Goal: Transaction & Acquisition: Book appointment/travel/reservation

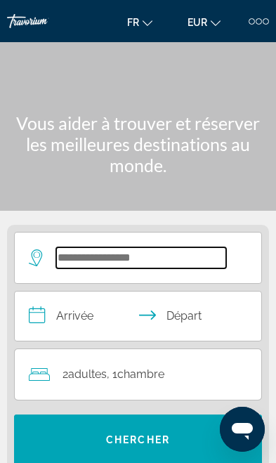
click at [64, 254] on input "Search widget" at bounding box center [141, 257] width 170 height 21
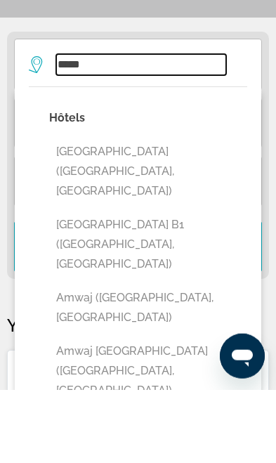
scroll to position [120, 0]
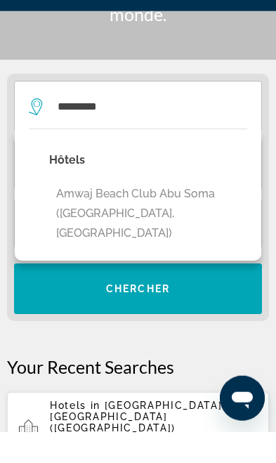
click at [76, 212] on button "Amwaj Beach Club Abu Soma ([GEOGRAPHIC_DATA], [GEOGRAPHIC_DATA])" at bounding box center [148, 245] width 198 height 66
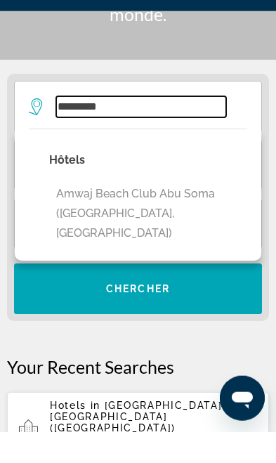
type input "**********"
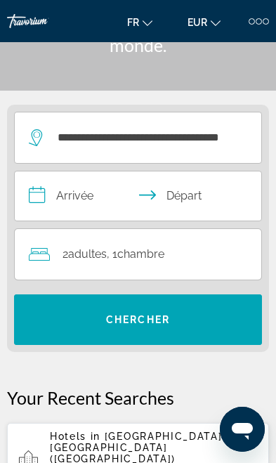
click at [59, 207] on input "**********" at bounding box center [141, 197] width 252 height 53
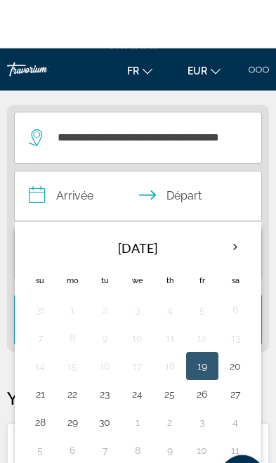
scroll to position [176, 0]
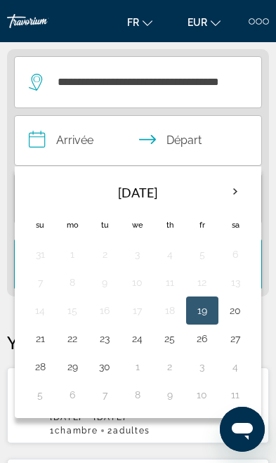
click at [241, 190] on th "Next month" at bounding box center [235, 191] width 31 height 31
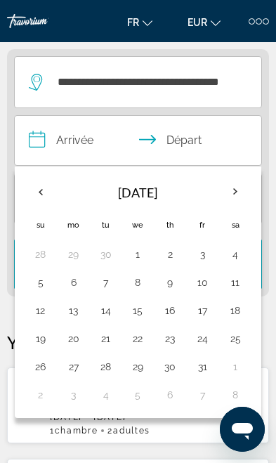
click at [132, 342] on button "22" at bounding box center [138, 339] width 17 height 20
click at [104, 365] on button "28" at bounding box center [106, 367] width 17 height 20
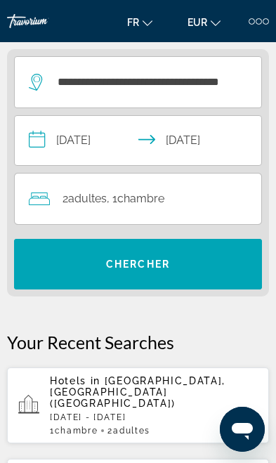
type input "**********"
click at [66, 207] on span "2 Adulte Adultes" at bounding box center [85, 199] width 44 height 20
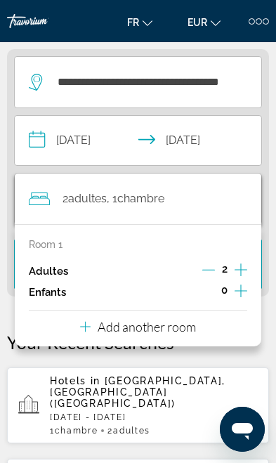
click at [246, 299] on button "Increment children" at bounding box center [241, 292] width 13 height 21
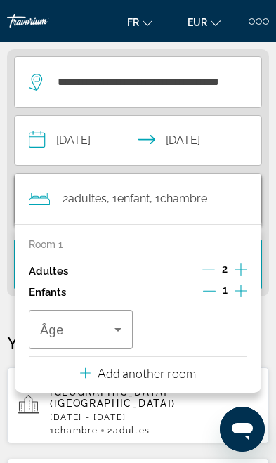
click at [241, 292] on icon "Increment children" at bounding box center [241, 291] width 13 height 13
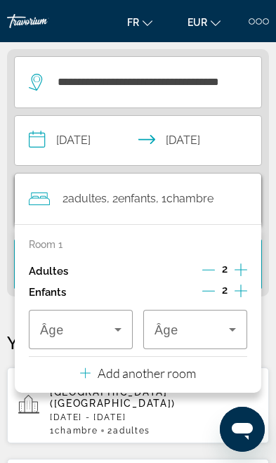
click at [59, 331] on span "Âge" at bounding box center [52, 330] width 24 height 14
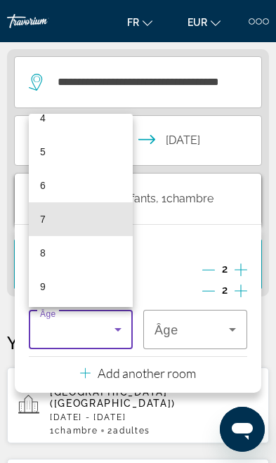
scroll to position [159, 0]
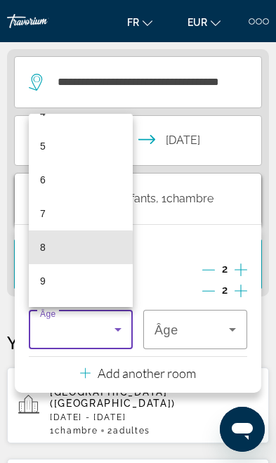
click at [38, 248] on mat-option "8" at bounding box center [81, 247] width 104 height 34
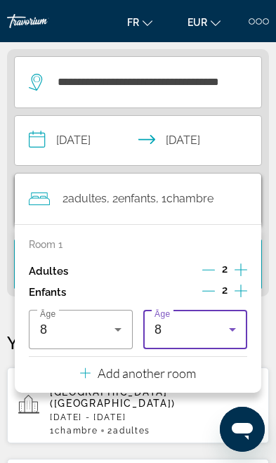
click at [217, 331] on div "8" at bounding box center [192, 329] width 74 height 17
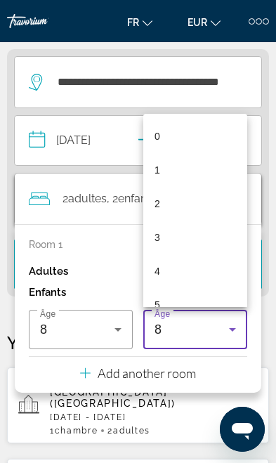
scroll to position [116, 0]
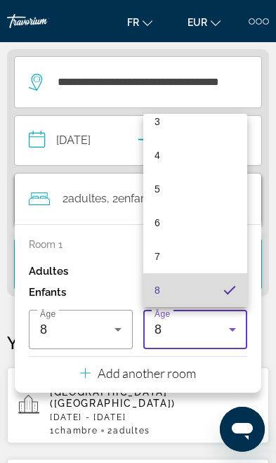
click at [150, 295] on mat-option "8" at bounding box center [195, 290] width 104 height 34
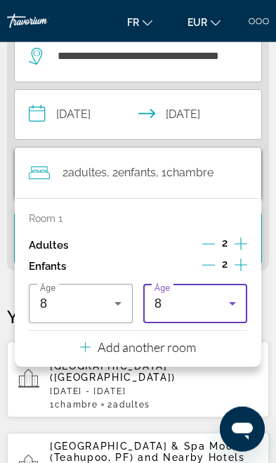
scroll to position [202, 0]
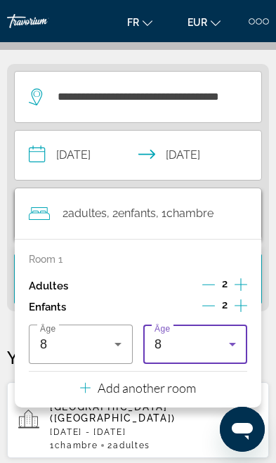
click at [245, 94] on app-destination-search "**********" at bounding box center [138, 97] width 248 height 52
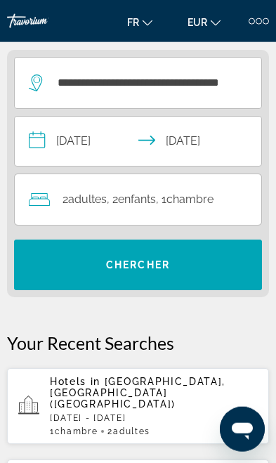
click at [117, 259] on span "Chercher" at bounding box center [138, 264] width 64 height 11
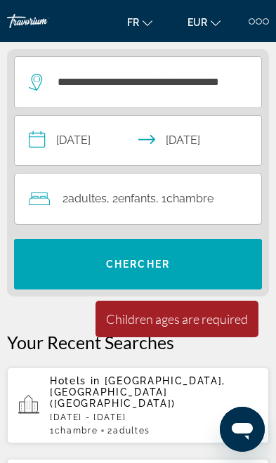
click at [77, 193] on span "Adultes" at bounding box center [87, 198] width 39 height 13
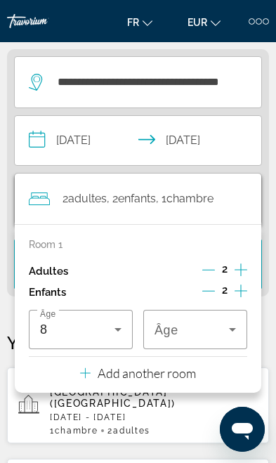
click at [236, 330] on icon "Travelers: 2 adults, 2 children" at bounding box center [232, 329] width 17 height 17
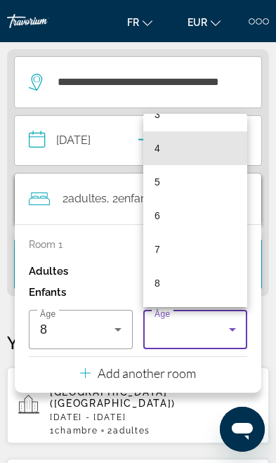
scroll to position [124, 0]
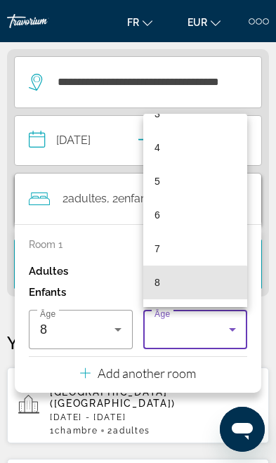
click at [154, 287] on mat-option "8" at bounding box center [195, 283] width 104 height 34
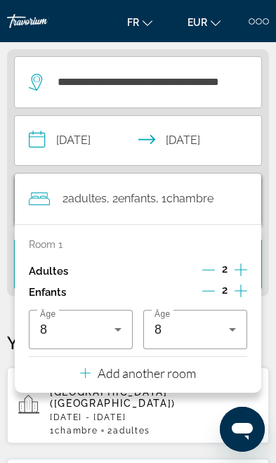
click at [236, 94] on app-destination-search "**********" at bounding box center [138, 82] width 248 height 52
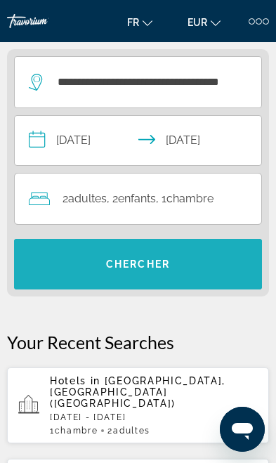
click at [113, 268] on span "Chercher" at bounding box center [138, 264] width 64 height 11
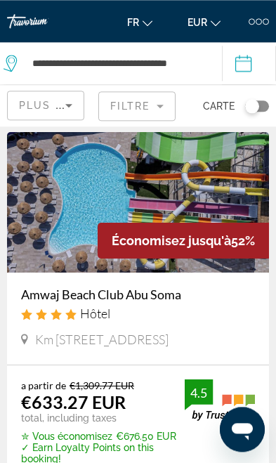
scroll to position [53, 0]
click at [89, 202] on img "Main content" at bounding box center [138, 202] width 262 height 141
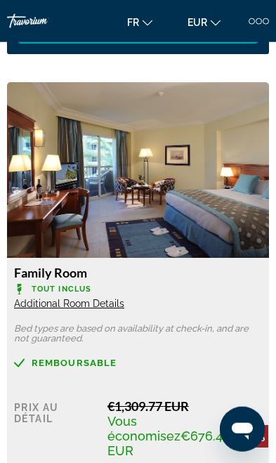
scroll to position [1846, 0]
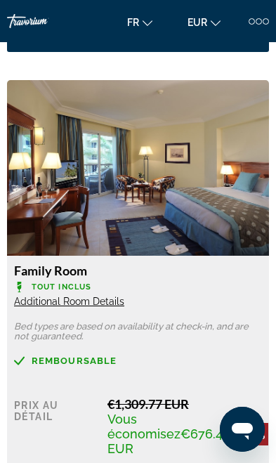
click at [50, 304] on span "Additional Room Details" at bounding box center [69, 301] width 110 height 11
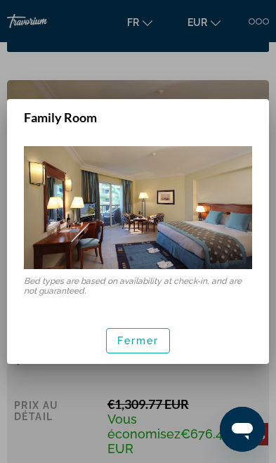
scroll to position [0, 0]
click at [120, 332] on span "button" at bounding box center [138, 341] width 63 height 34
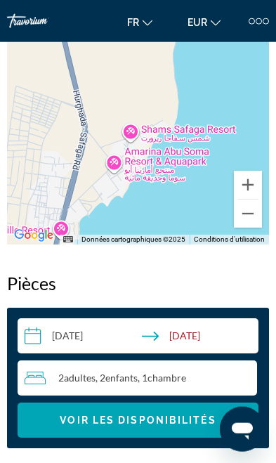
click at [196, 382] on div "2 Adulte Adultes , 2 Enfant Enfants , 1 Chambre pièces" at bounding box center [141, 378] width 233 height 17
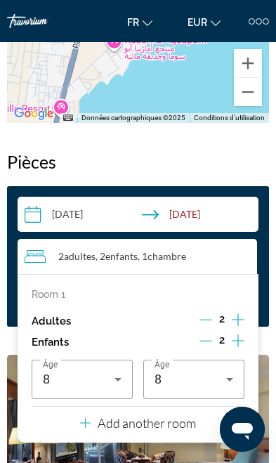
scroll to position [1573, 0]
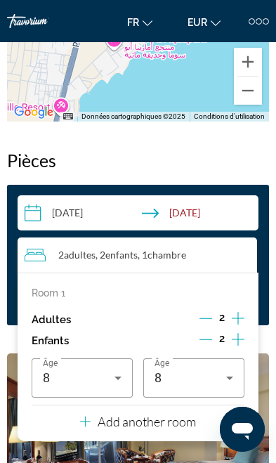
click at [212, 342] on icon "Decrement children" at bounding box center [206, 339] width 13 height 13
click at [110, 373] on icon "Travelers: 2 adults, 1 child" at bounding box center [118, 378] width 17 height 17
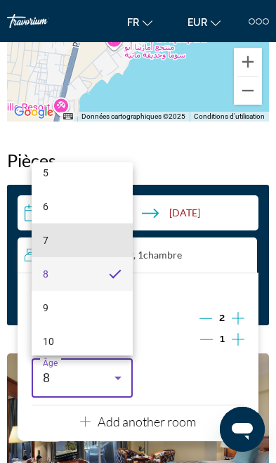
scroll to position [210, 0]
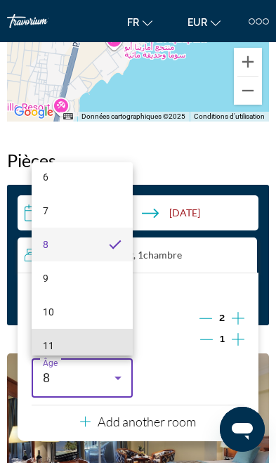
click at [96, 363] on mat-option "11" at bounding box center [82, 346] width 101 height 34
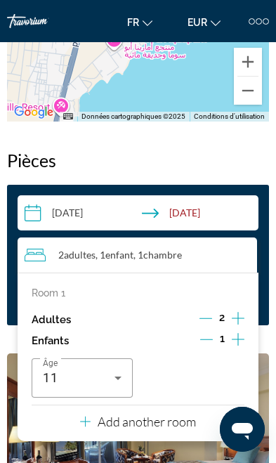
click at [229, 257] on div "2 Adulte Adultes , 1 Enfant Enfants , 1 Chambre pièces" at bounding box center [141, 255] width 233 height 17
click at [264, 211] on input "**********" at bounding box center [141, 214] width 247 height 39
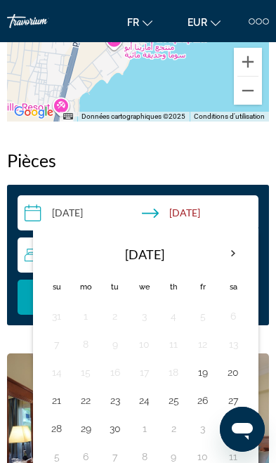
click at [248, 168] on h2 "Pièces" at bounding box center [138, 160] width 262 height 21
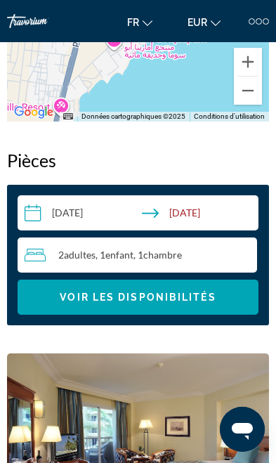
click at [169, 294] on span "Voir les disponibilités" at bounding box center [138, 297] width 156 height 11
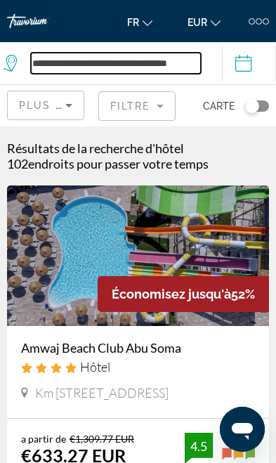
click at [57, 74] on input "**********" at bounding box center [116, 63] width 170 height 21
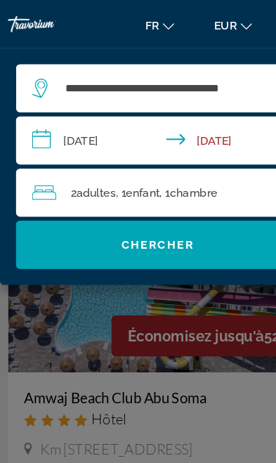
click at [111, 159] on span ", 1 Enfant Enfants" at bounding box center [120, 169] width 39 height 20
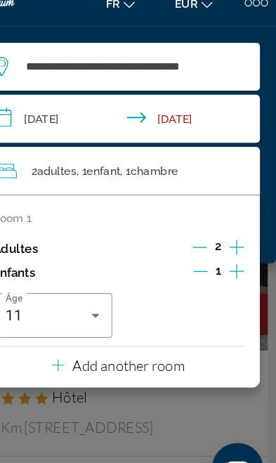
click at [200, 117] on input "**********" at bounding box center [141, 125] width 254 height 46
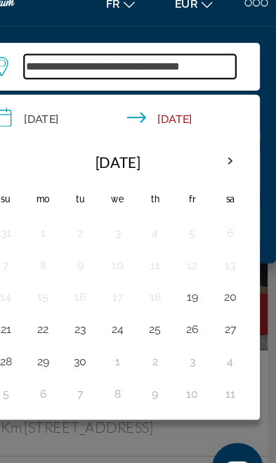
click at [136, 67] on input "**********" at bounding box center [149, 77] width 186 height 21
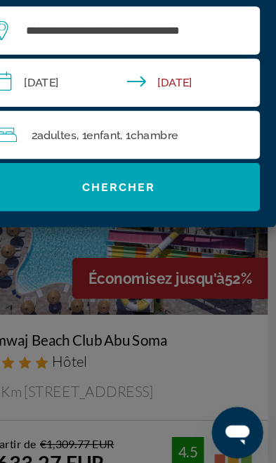
click at [106, 209] on span "Chercher" at bounding box center [138, 214] width 64 height 11
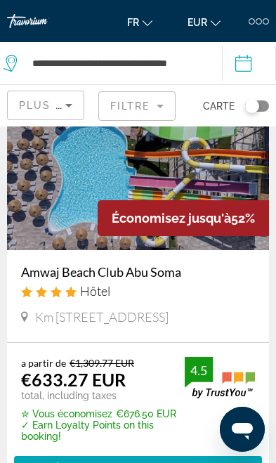
scroll to position [81, 0]
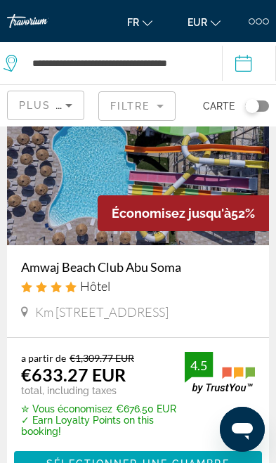
click at [202, 222] on div "Économisez jusqu'à 52%" at bounding box center [183, 213] width 171 height 36
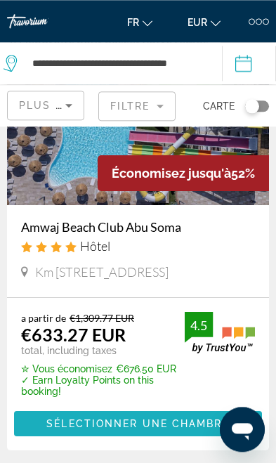
click at [148, 427] on span "Sélectionner une chambre" at bounding box center [137, 423] width 183 height 11
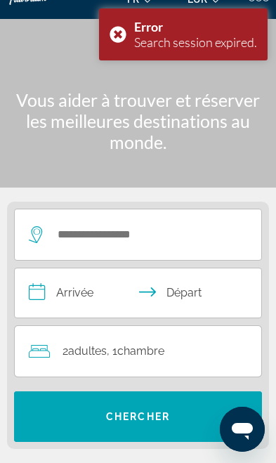
scroll to position [25, 0]
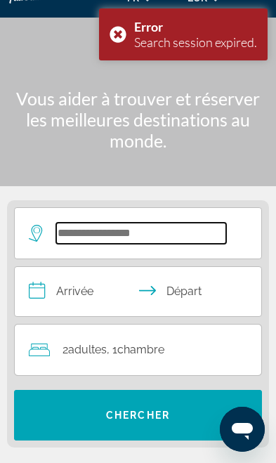
click at [63, 239] on input "Search widget" at bounding box center [141, 233] width 170 height 21
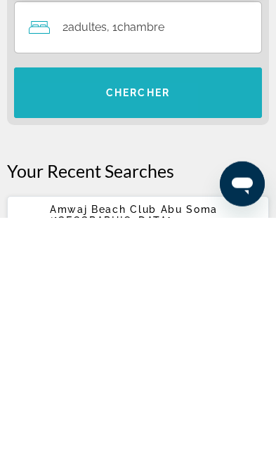
scroll to position [103, 0]
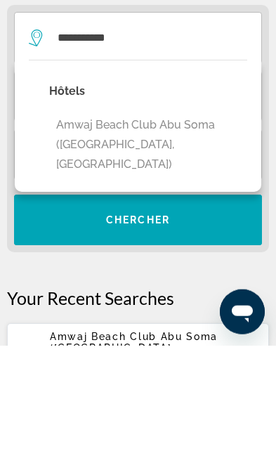
click at [63, 229] on button "Amwaj Beach Club Abu Soma ([GEOGRAPHIC_DATA], [GEOGRAPHIC_DATA])" at bounding box center [148, 262] width 198 height 66
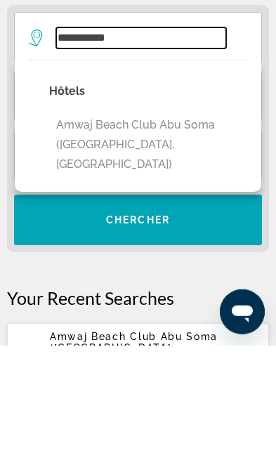
type input "**********"
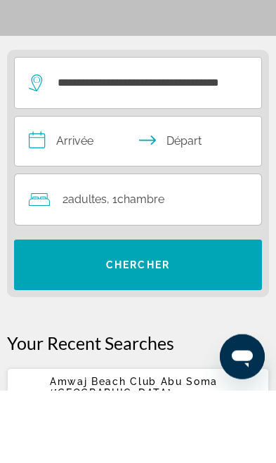
click at [63, 189] on input "**********" at bounding box center [141, 215] width 252 height 53
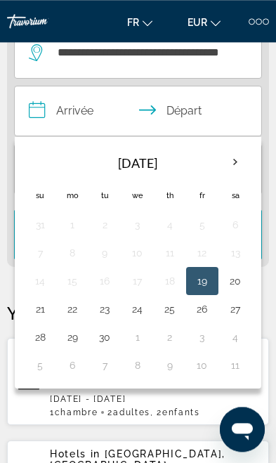
scroll to position [196, 0]
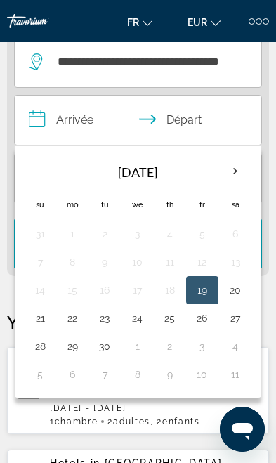
click at [236, 172] on th "Next month" at bounding box center [235, 171] width 31 height 31
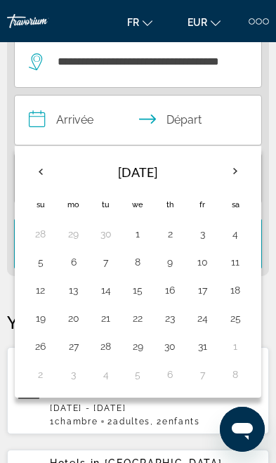
click at [136, 314] on button "22" at bounding box center [138, 318] width 17 height 20
click at [103, 343] on button "28" at bounding box center [106, 347] width 17 height 20
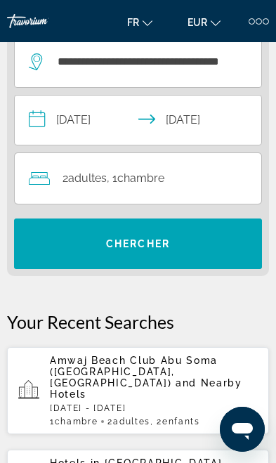
type input "**********"
click at [46, 176] on icon "Travelers: 2 adults, 0 children" at bounding box center [39, 178] width 21 height 13
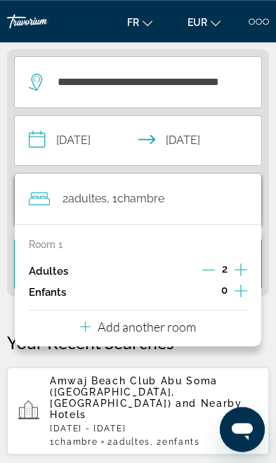
click at [247, 295] on button "Increment children" at bounding box center [241, 292] width 13 height 21
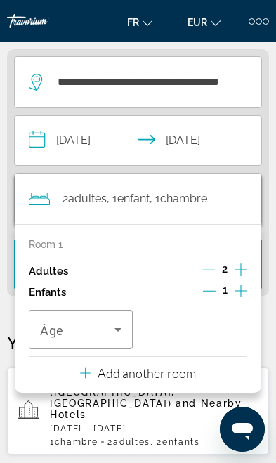
click at [46, 325] on span "Âge" at bounding box center [52, 330] width 24 height 15
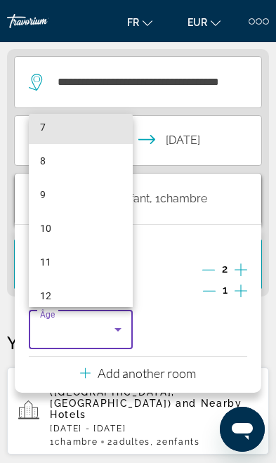
scroll to position [246, 0]
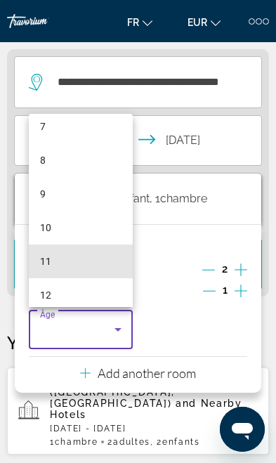
click at [46, 270] on span "11" at bounding box center [45, 261] width 11 height 17
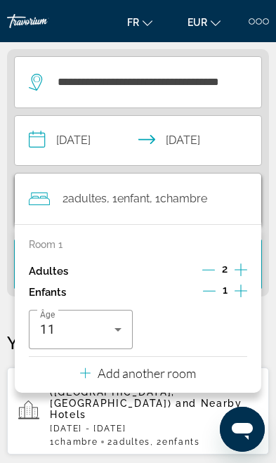
click at [247, 131] on input "**********" at bounding box center [141, 142] width 252 height 53
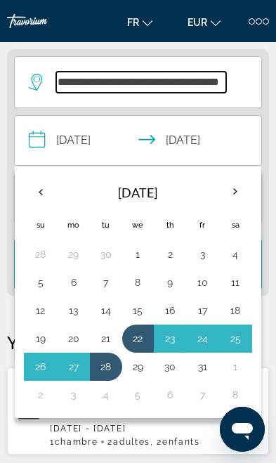
click at [225, 82] on input "**********" at bounding box center [141, 82] width 170 height 21
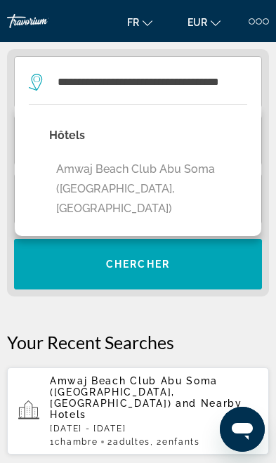
click at [209, 268] on span "Search widget" at bounding box center [138, 264] width 248 height 34
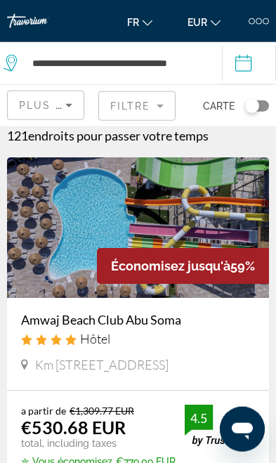
scroll to position [29, 0]
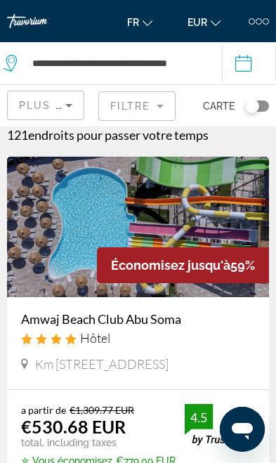
click at [211, 232] on img "Main content" at bounding box center [138, 227] width 262 height 141
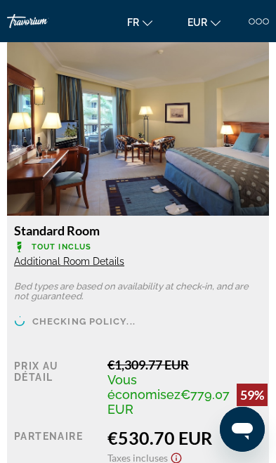
scroll to position [1887, 0]
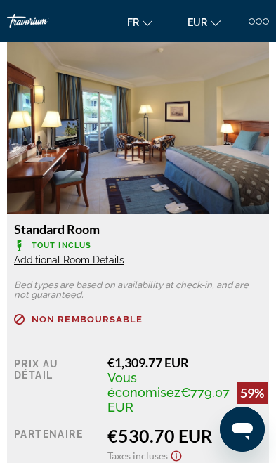
click at [100, 258] on span "Additional Room Details" at bounding box center [69, 259] width 110 height 11
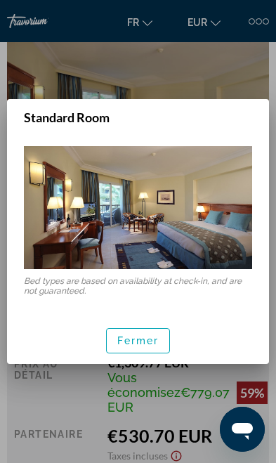
scroll to position [0, 0]
click at [143, 346] on span "Fermer" at bounding box center [138, 340] width 42 height 11
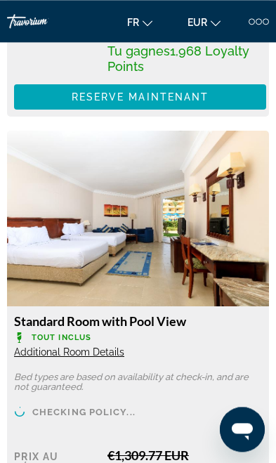
scroll to position [2829, 0]
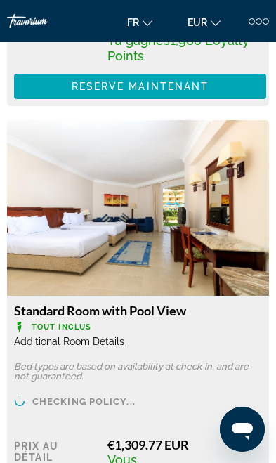
click at [97, 341] on span "Additional Room Details" at bounding box center [69, 341] width 110 height 11
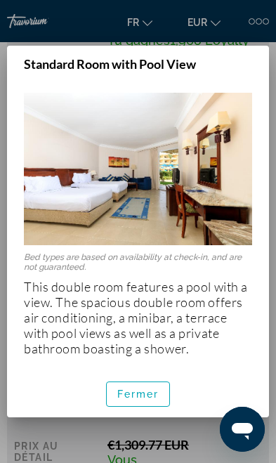
scroll to position [0, 0]
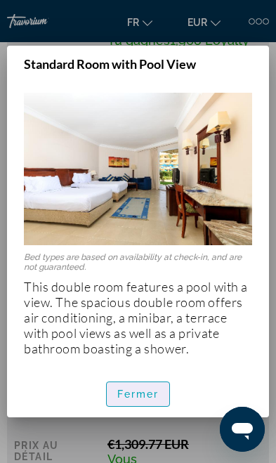
click at [143, 389] on span "Fermer" at bounding box center [138, 394] width 42 height 11
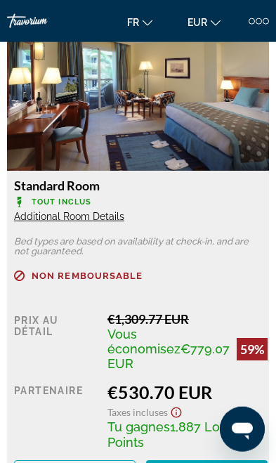
scroll to position [1936, 0]
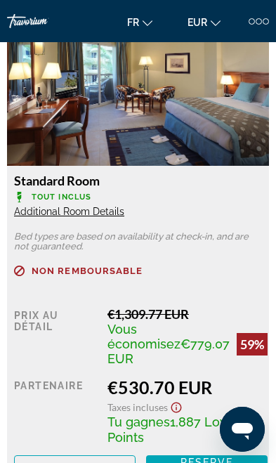
click at [88, 462] on span "More rates" at bounding box center [75, 467] width 64 height 11
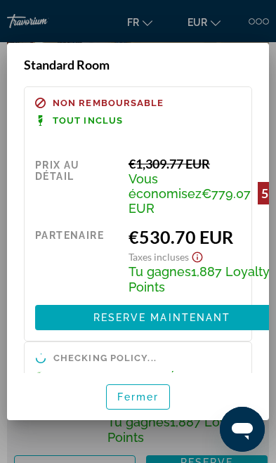
scroll to position [0, 0]
click at [141, 403] on span "Fermer" at bounding box center [138, 396] width 42 height 11
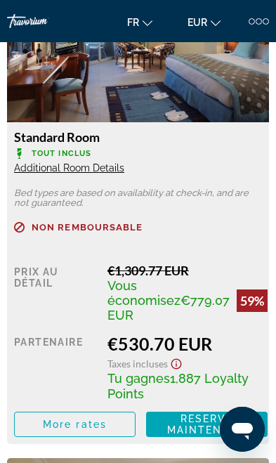
scroll to position [1980, 0]
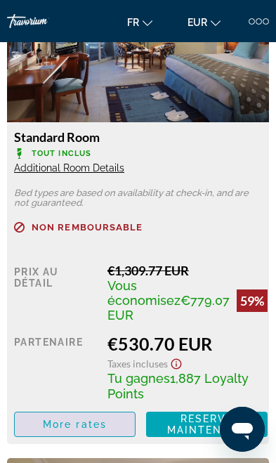
click at [89, 431] on span "Main content" at bounding box center [75, 425] width 120 height 34
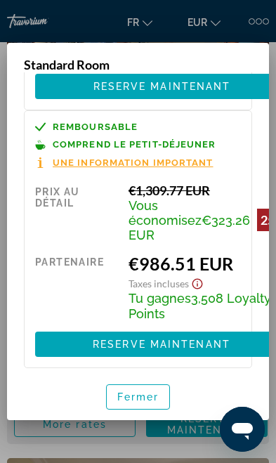
scroll to position [230, 0]
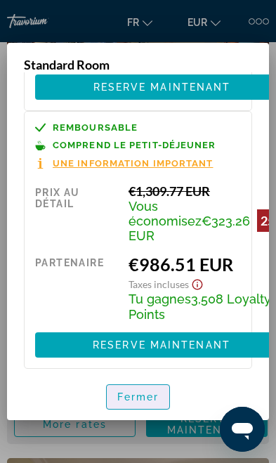
click at [149, 403] on span "Fermer" at bounding box center [138, 396] width 42 height 11
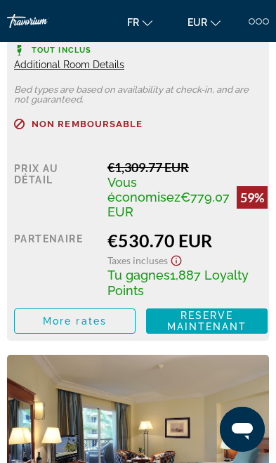
scroll to position [2075, 0]
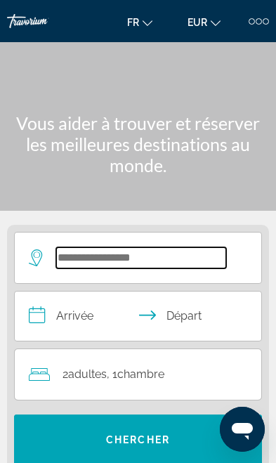
click at [67, 249] on input "Search widget" at bounding box center [141, 257] width 170 height 21
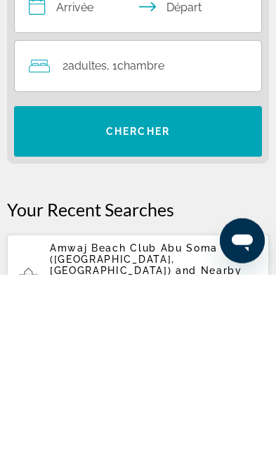
scroll to position [120, 0]
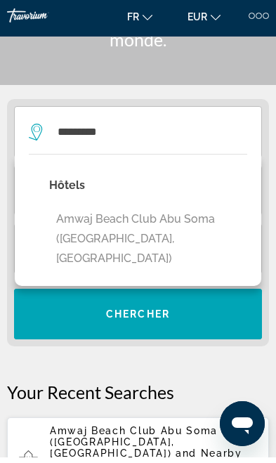
click at [63, 223] on button "Amwaj Beach Club Abu Soma ([GEOGRAPHIC_DATA], [GEOGRAPHIC_DATA])" at bounding box center [148, 245] width 198 height 66
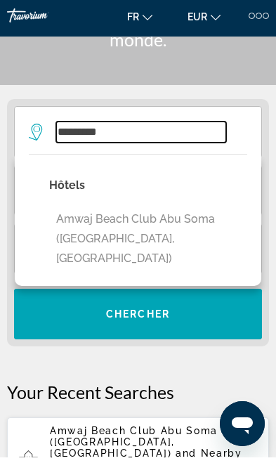
type input "**********"
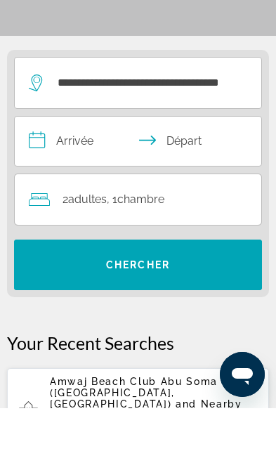
click at [51, 171] on input "**********" at bounding box center [141, 197] width 252 height 53
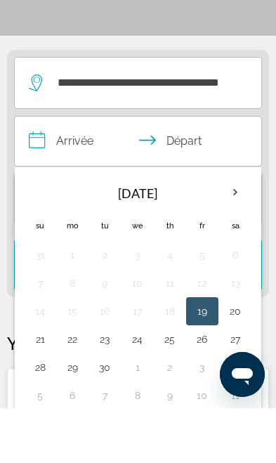
scroll to position [176, 0]
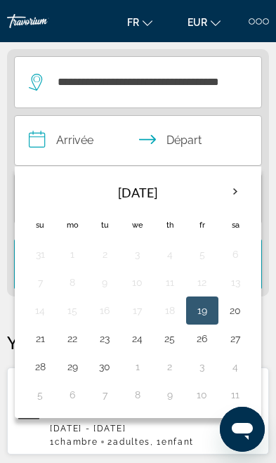
click at [234, 187] on th "Next month" at bounding box center [235, 191] width 31 height 31
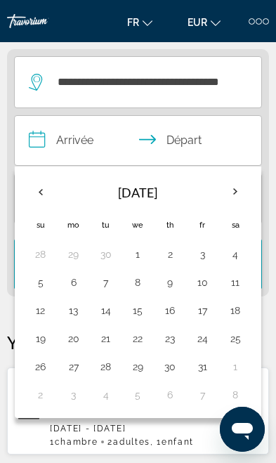
click at [138, 340] on button "22" at bounding box center [138, 339] width 17 height 20
click at [100, 358] on button "28" at bounding box center [106, 367] width 17 height 20
type input "**********"
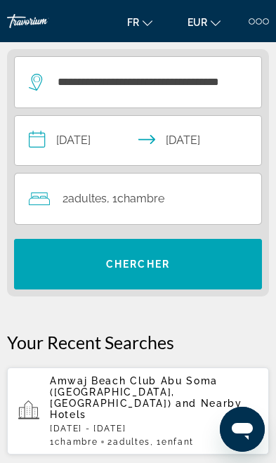
click at [53, 196] on div "2 Adulte Adultes , 1 Chambre pièces" at bounding box center [145, 199] width 233 height 20
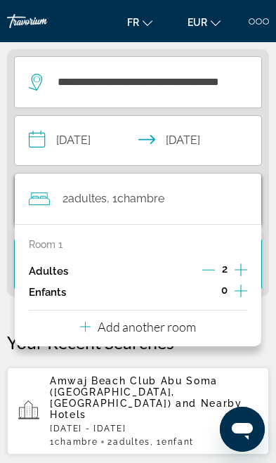
click at [245, 295] on icon "Increment children" at bounding box center [241, 290] width 13 height 17
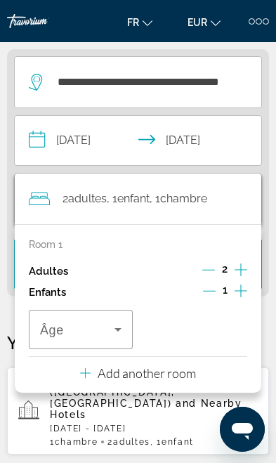
click at [244, 295] on icon "Increment children" at bounding box center [241, 290] width 13 height 17
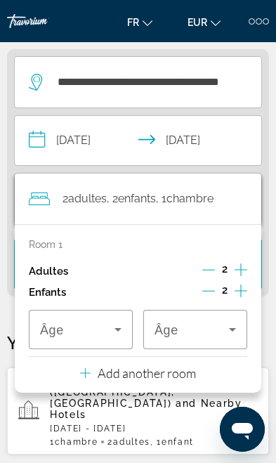
click at [110, 332] on icon "Travelers: 2 adults, 2 children" at bounding box center [118, 329] width 17 height 17
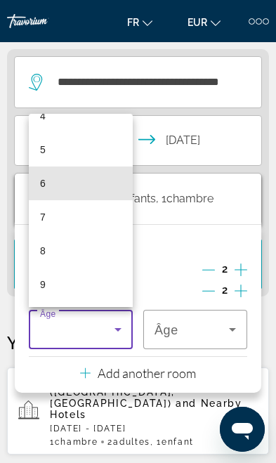
scroll to position [160, 0]
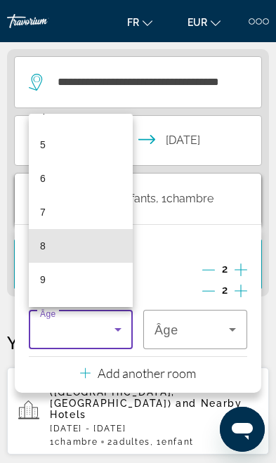
click at [39, 249] on mat-option "8" at bounding box center [81, 246] width 104 height 34
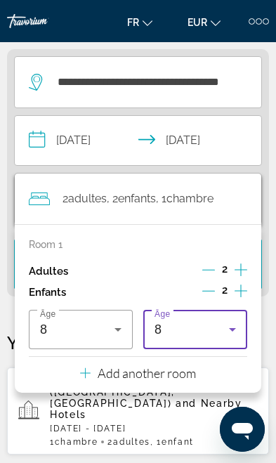
click at [226, 332] on icon "Travelers: 2 adults, 2 children" at bounding box center [232, 329] width 17 height 17
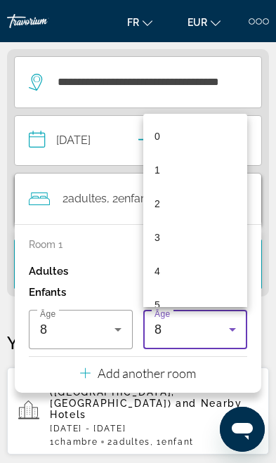
scroll to position [116, 0]
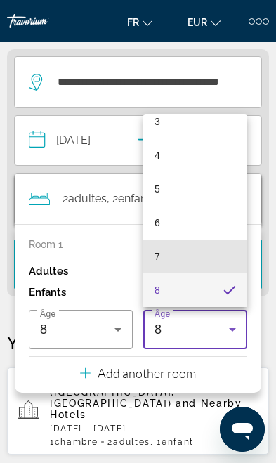
click at [154, 261] on mat-option "7" at bounding box center [195, 257] width 104 height 34
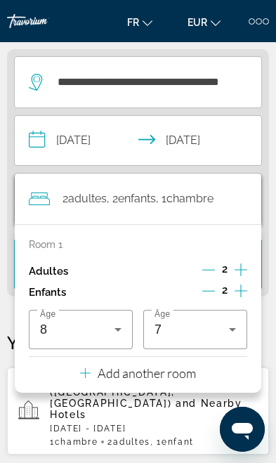
click at [227, 333] on icon "Travelers: 2 adults, 2 children" at bounding box center [232, 329] width 17 height 17
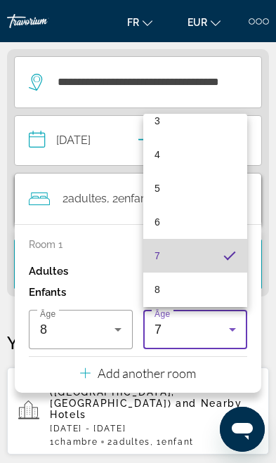
scroll to position [122, 0]
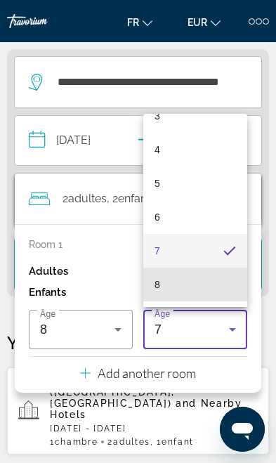
click at [152, 285] on mat-option "8" at bounding box center [195, 285] width 104 height 34
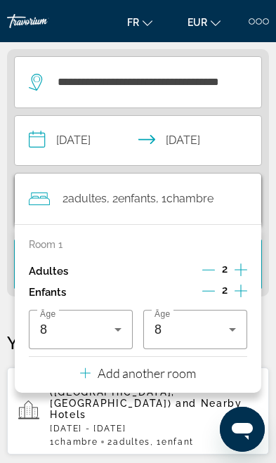
click at [187, 373] on p "Add another room" at bounding box center [147, 372] width 98 height 15
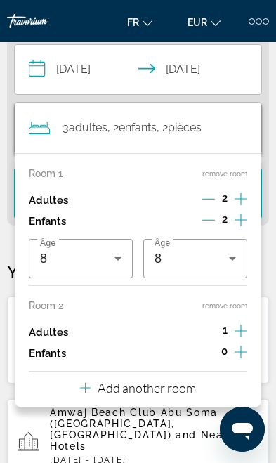
click at [245, 328] on icon "Increment adults" at bounding box center [241, 331] width 13 height 17
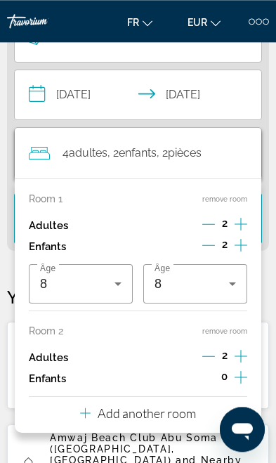
click at [247, 379] on button "Increment children" at bounding box center [241, 378] width 13 height 21
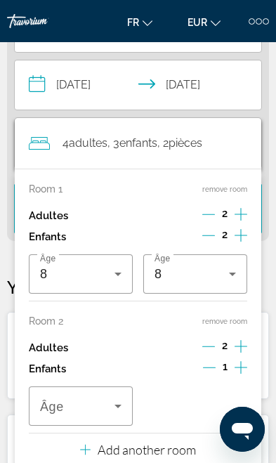
click at [100, 403] on span "Travelers: 4 adults, 3 children" at bounding box center [77, 406] width 74 height 17
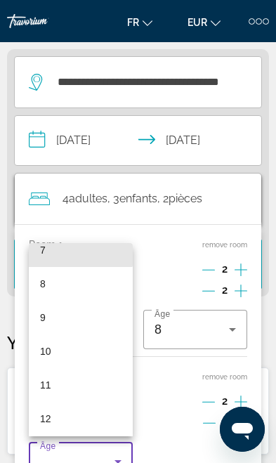
scroll to position [262, 0]
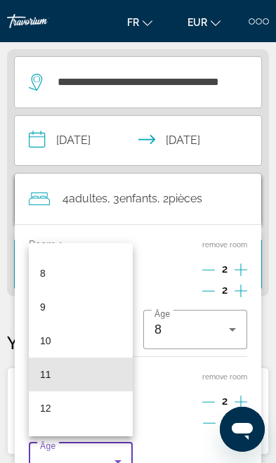
click at [49, 383] on span "11" at bounding box center [45, 374] width 11 height 17
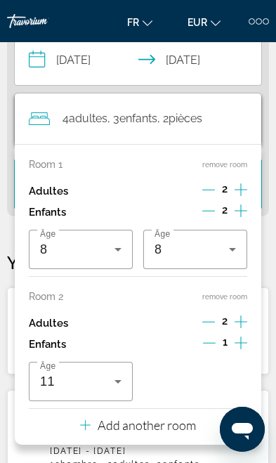
click at [168, 420] on p "Add another room" at bounding box center [147, 424] width 98 height 15
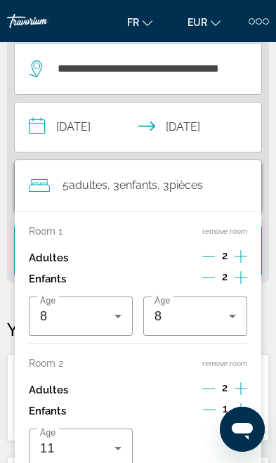
scroll to position [176, 0]
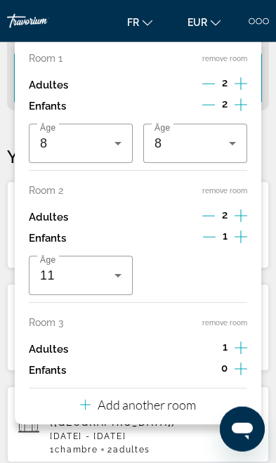
click at [240, 339] on icon "Increment adults" at bounding box center [241, 347] width 13 height 17
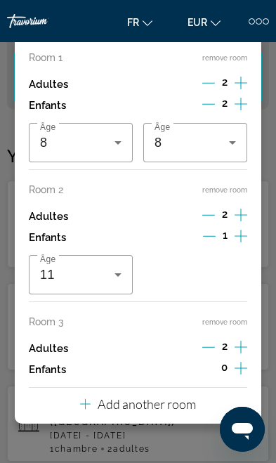
click at [247, 367] on icon "Increment children" at bounding box center [241, 368] width 13 height 17
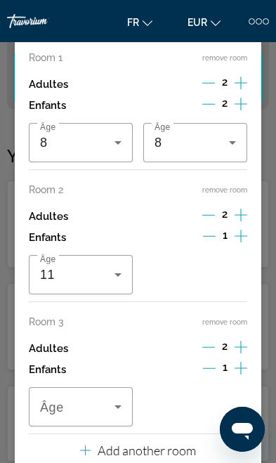
click at [115, 405] on icon "Travelers: 6 adults, 4 children" at bounding box center [118, 406] width 17 height 17
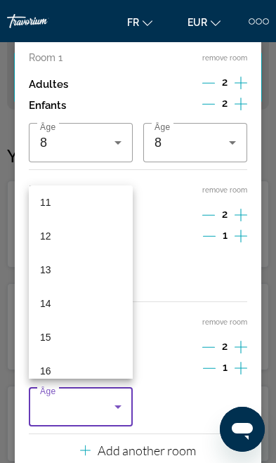
scroll to position [377, 0]
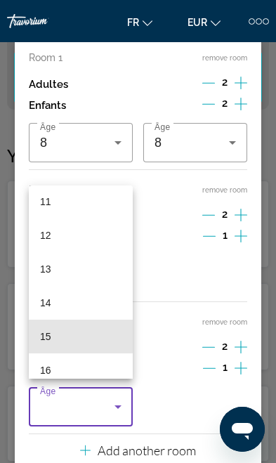
click at [47, 345] on span "15" at bounding box center [45, 336] width 11 height 17
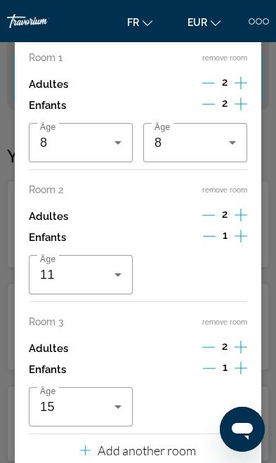
click at [265, 403] on div "Main content" at bounding box center [138, 231] width 276 height 463
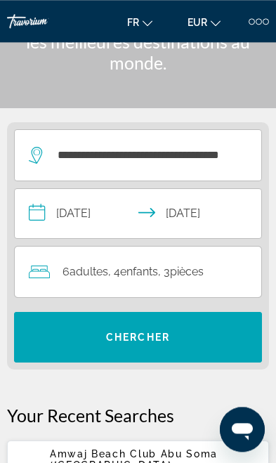
scroll to position [103, 0]
click at [200, 348] on span "Search widget" at bounding box center [138, 337] width 248 height 34
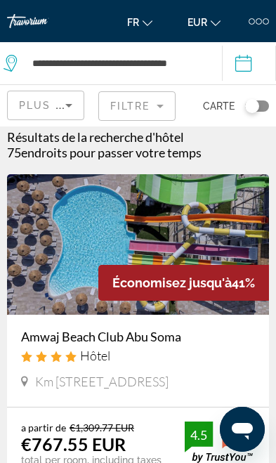
scroll to position [44, 0]
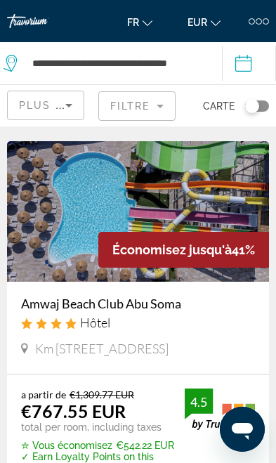
click at [212, 212] on img "Main content" at bounding box center [138, 211] width 262 height 141
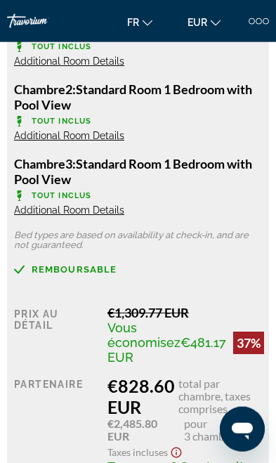
scroll to position [3460, 0]
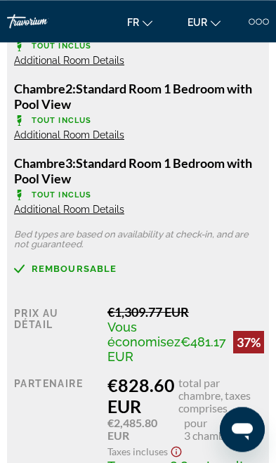
click at [233, 364] on div "Vous économisez €481.17 EUR 37%" at bounding box center [186, 342] width 157 height 44
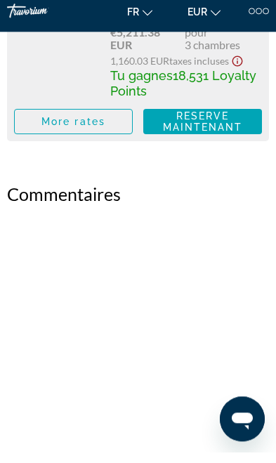
scroll to position [38799, 0]
